Goal: Information Seeking & Learning: Find specific fact

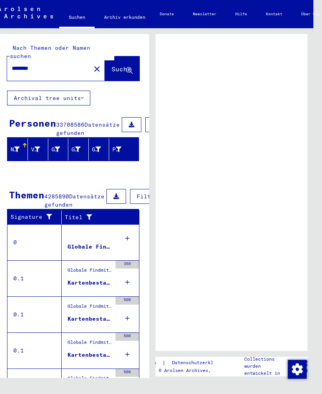
scroll to position [0, 9]
click at [55, 64] on input "********" at bounding box center [49, 68] width 74 height 8
type input "*"
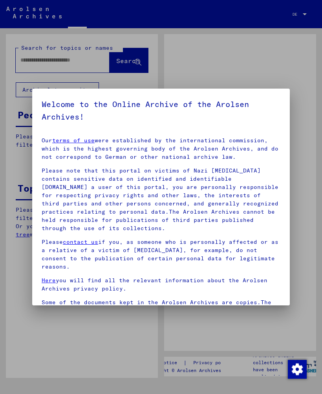
type input "********"
click at [237, 325] on div at bounding box center [161, 197] width 322 height 394
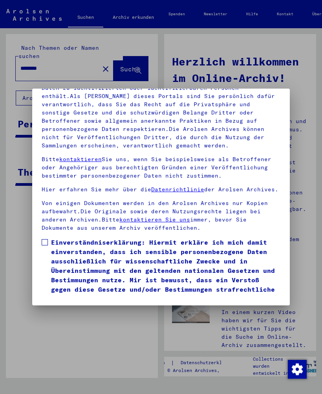
scroll to position [117, 0]
click at [46, 239] on span at bounding box center [45, 242] width 6 height 6
click at [81, 308] on button "Ich stimme zu" at bounding box center [71, 315] width 59 height 15
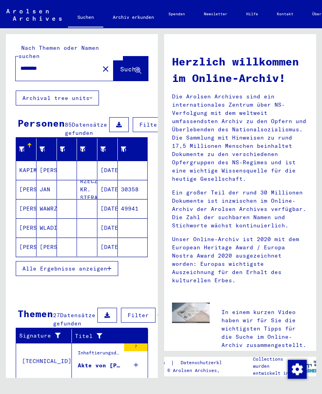
click at [106, 269] on span "Alle Ergebnisse anzeigen" at bounding box center [64, 268] width 85 height 7
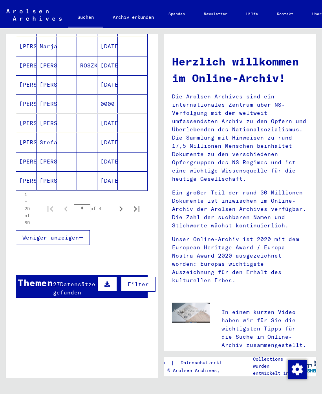
scroll to position [461, 0]
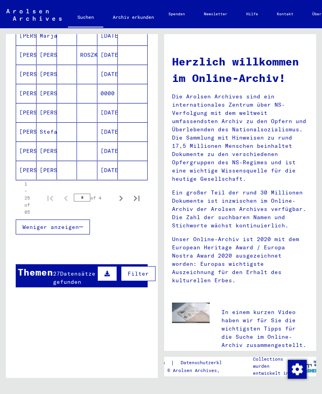
click at [123, 200] on icon "Next page" at bounding box center [120, 198] width 11 height 11
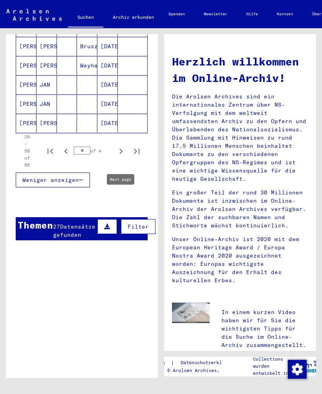
scroll to position [509, 0]
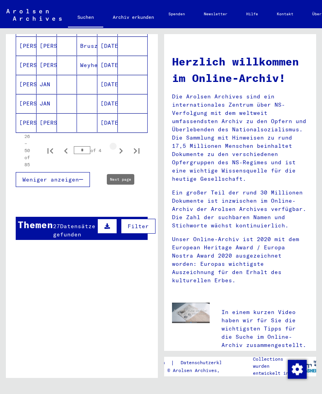
click at [122, 151] on icon "Next page" at bounding box center [120, 151] width 11 height 11
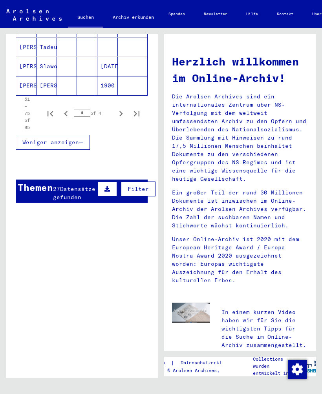
scroll to position [546, 0]
click at [122, 113] on icon "Next page" at bounding box center [120, 113] width 11 height 11
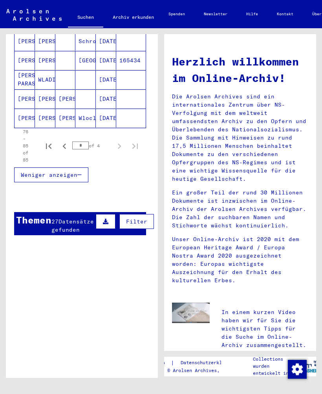
scroll to position [225, 2]
click at [49, 117] on mat-cell "[PERSON_NAME]" at bounding box center [45, 118] width 20 height 19
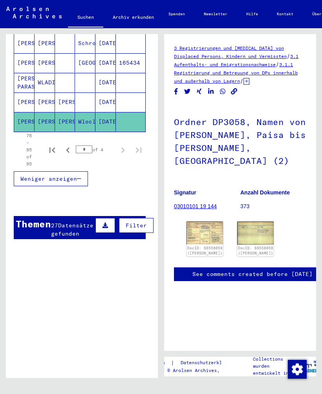
click at [204, 222] on img at bounding box center [204, 233] width 36 height 23
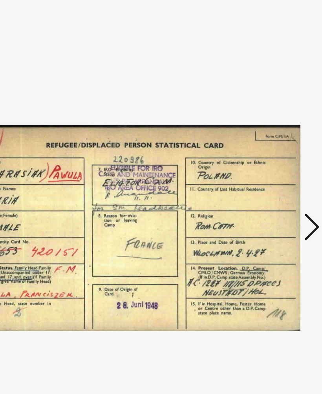
click at [265, 168] on icon at bounding box center [269, 177] width 9 height 19
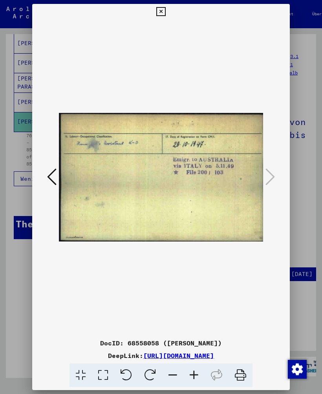
click at [277, 176] on div at bounding box center [160, 178] width 257 height 316
click at [165, 7] on icon at bounding box center [160, 11] width 9 height 9
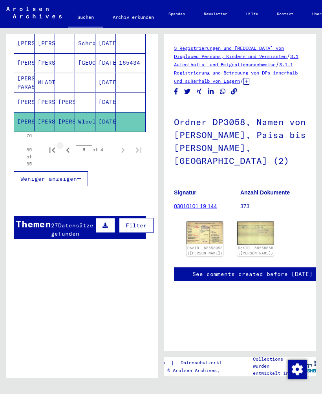
click at [70, 152] on icon "Previous page" at bounding box center [67, 150] width 11 height 11
type input "*"
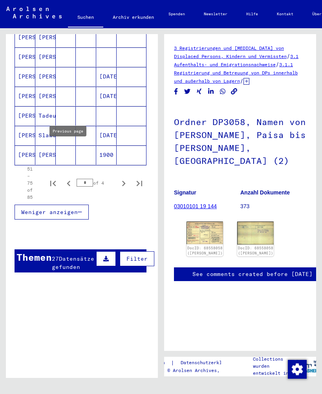
scroll to position [484, 1]
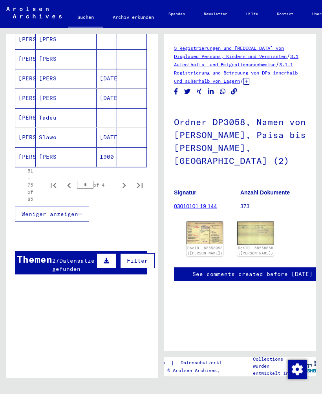
click at [47, 102] on mat-cell "[PERSON_NAME]" at bounding box center [46, 98] width 20 height 19
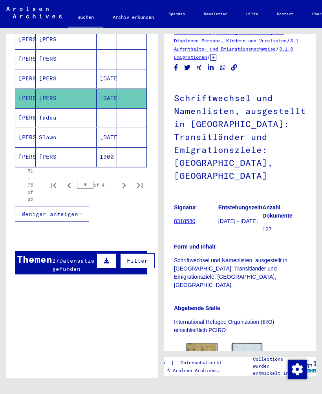
scroll to position [16, 0]
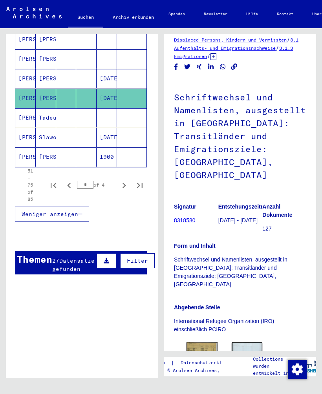
click at [202, 343] on img at bounding box center [201, 366] width 31 height 46
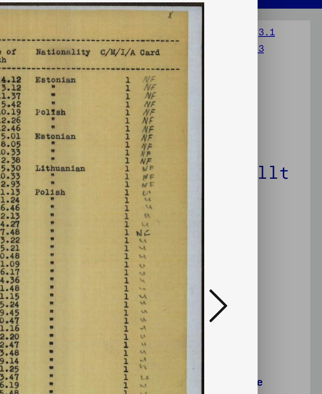
click at [265, 168] on icon at bounding box center [269, 177] width 9 height 19
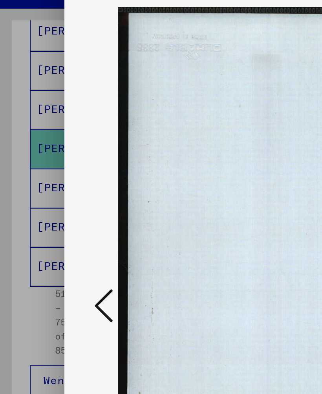
click at [50, 168] on icon at bounding box center [51, 177] width 9 height 19
